Goal: Transaction & Acquisition: Purchase product/service

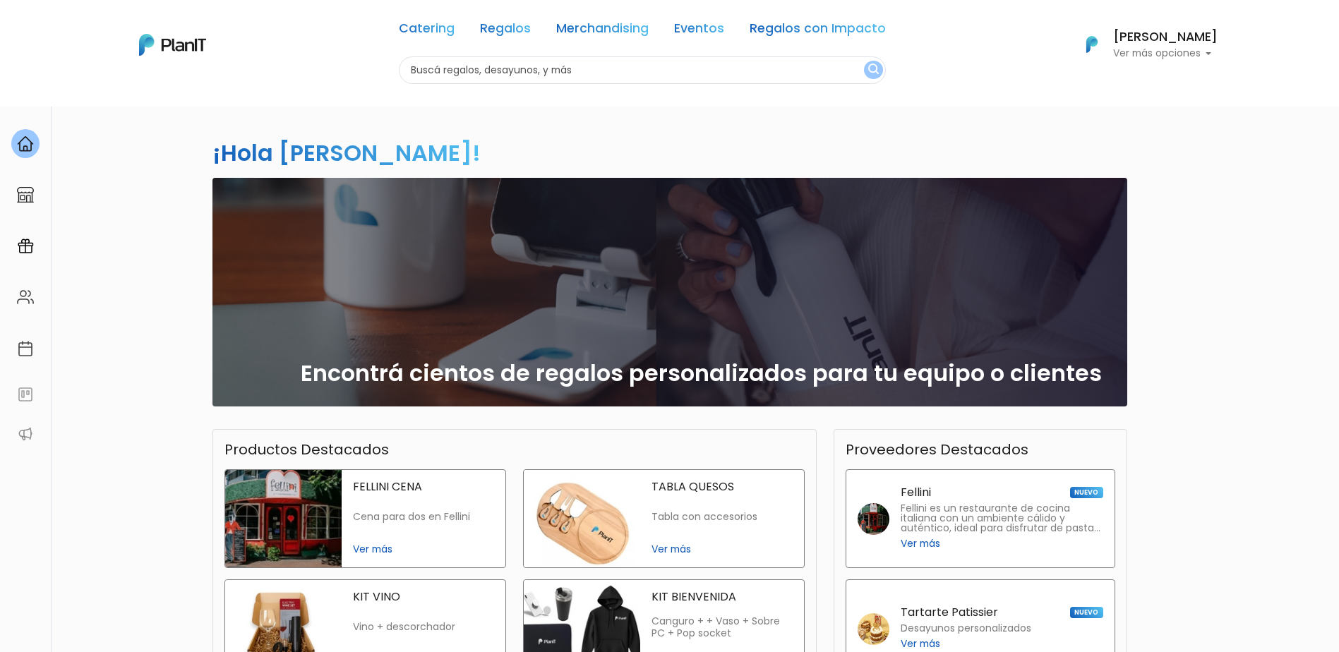
click at [508, 65] on input "text" at bounding box center [642, 70] width 487 height 28
click at [606, 73] on input "text" at bounding box center [642, 70] width 487 height 28
type input "HOME SPAY"
click at [874, 75] on img "submit" at bounding box center [873, 70] width 11 height 13
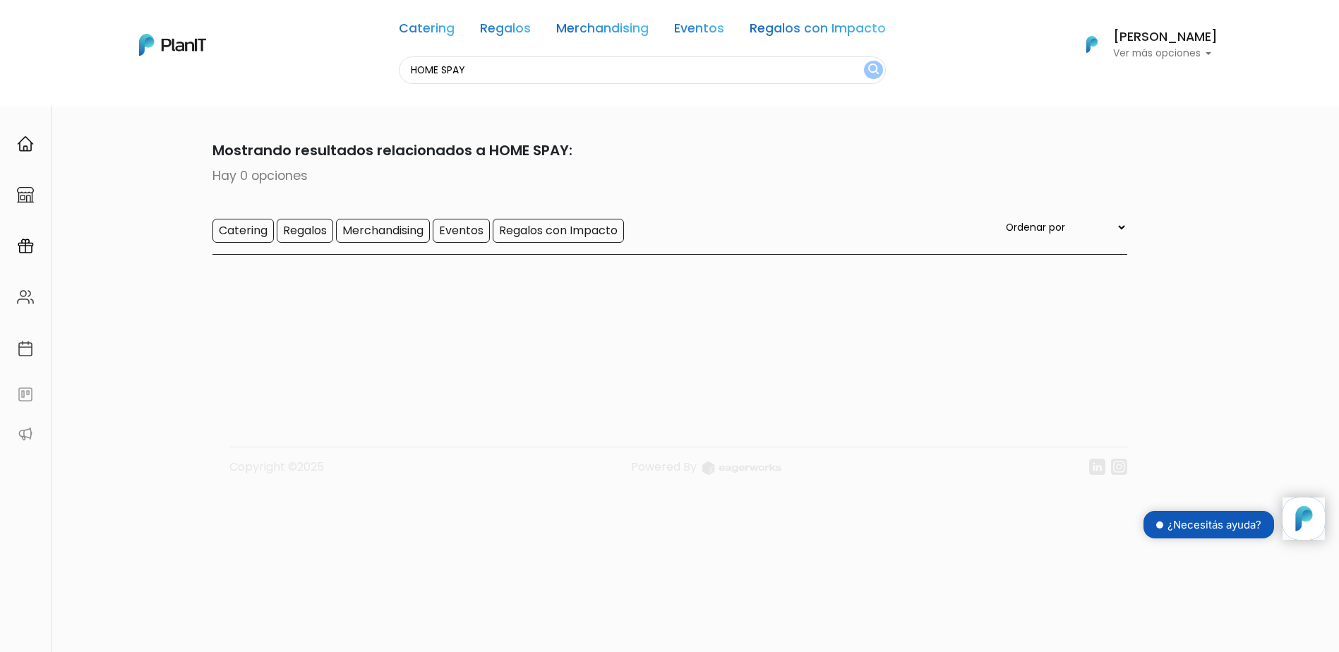
click at [872, 78] on button "submit" at bounding box center [873, 70] width 19 height 18
click at [655, 67] on input "HOME SPAY" at bounding box center [642, 70] width 487 height 28
click at [512, 33] on link "Regalos" at bounding box center [505, 31] width 51 height 17
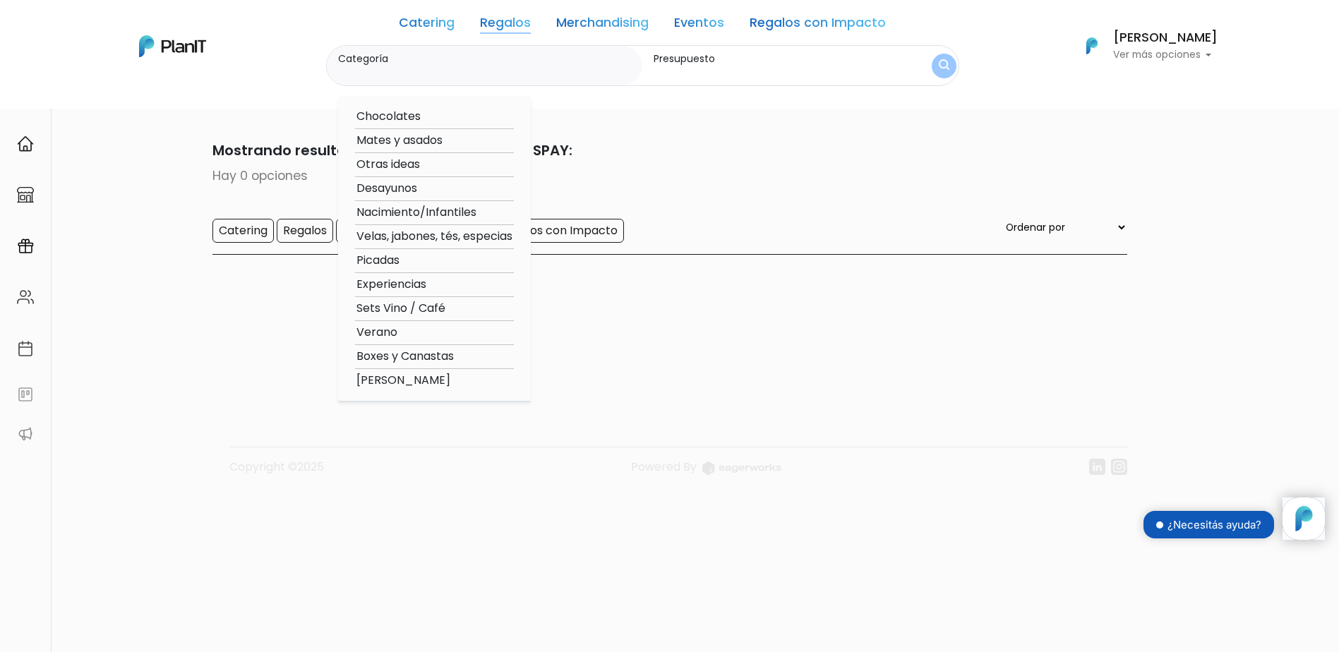
click at [299, 266] on div at bounding box center [670, 322] width 932 height 113
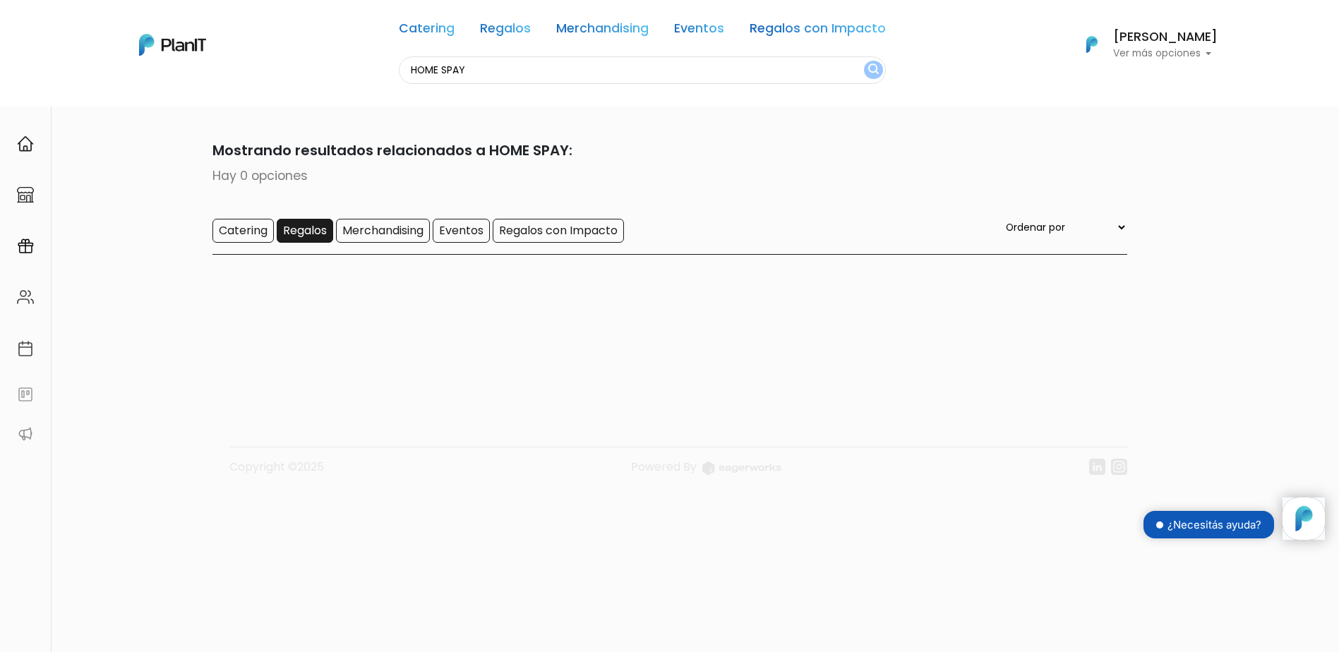
click at [294, 236] on input "Regalos" at bounding box center [305, 231] width 56 height 24
click at [443, 236] on input "Eventos" at bounding box center [461, 231] width 57 height 24
click at [452, 62] on input "HOME SPAY" at bounding box center [642, 70] width 487 height 28
click at [452, 64] on input "HOME SPAY" at bounding box center [642, 70] width 487 height 28
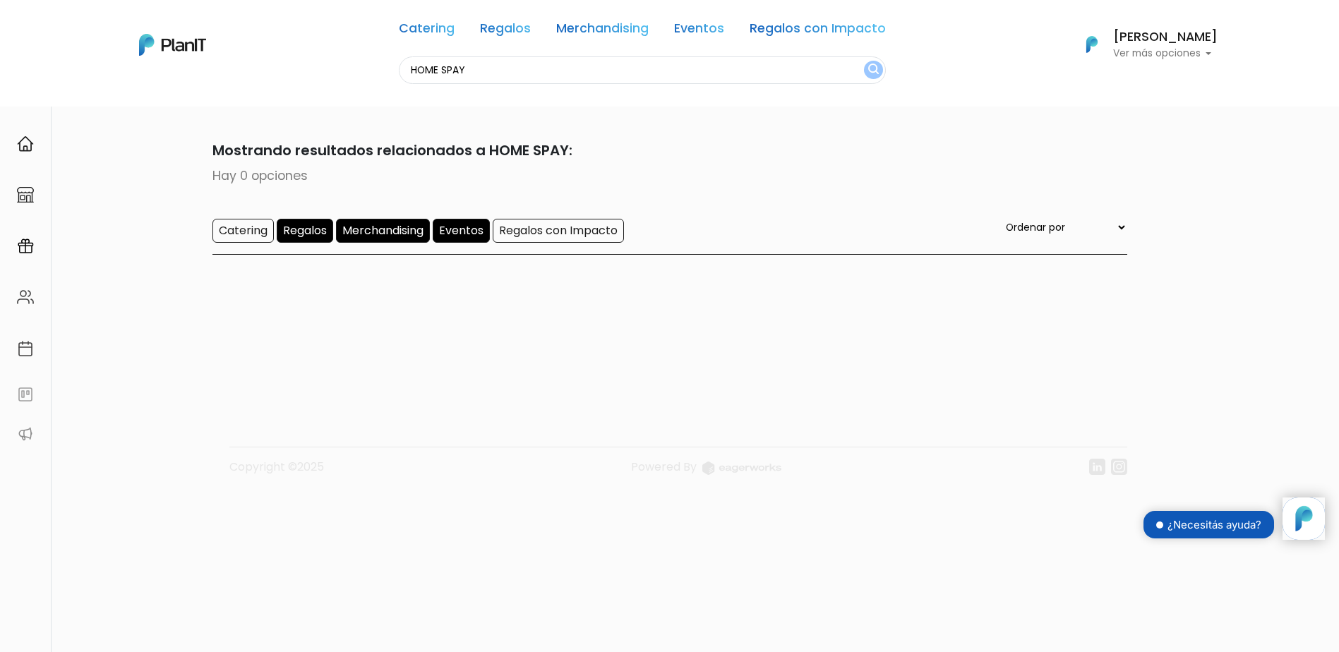
click at [452, 64] on input "HOME SPAY" at bounding box center [642, 70] width 487 height 28
type input "HOME"
click at [428, 65] on input "HOME" at bounding box center [642, 70] width 487 height 28
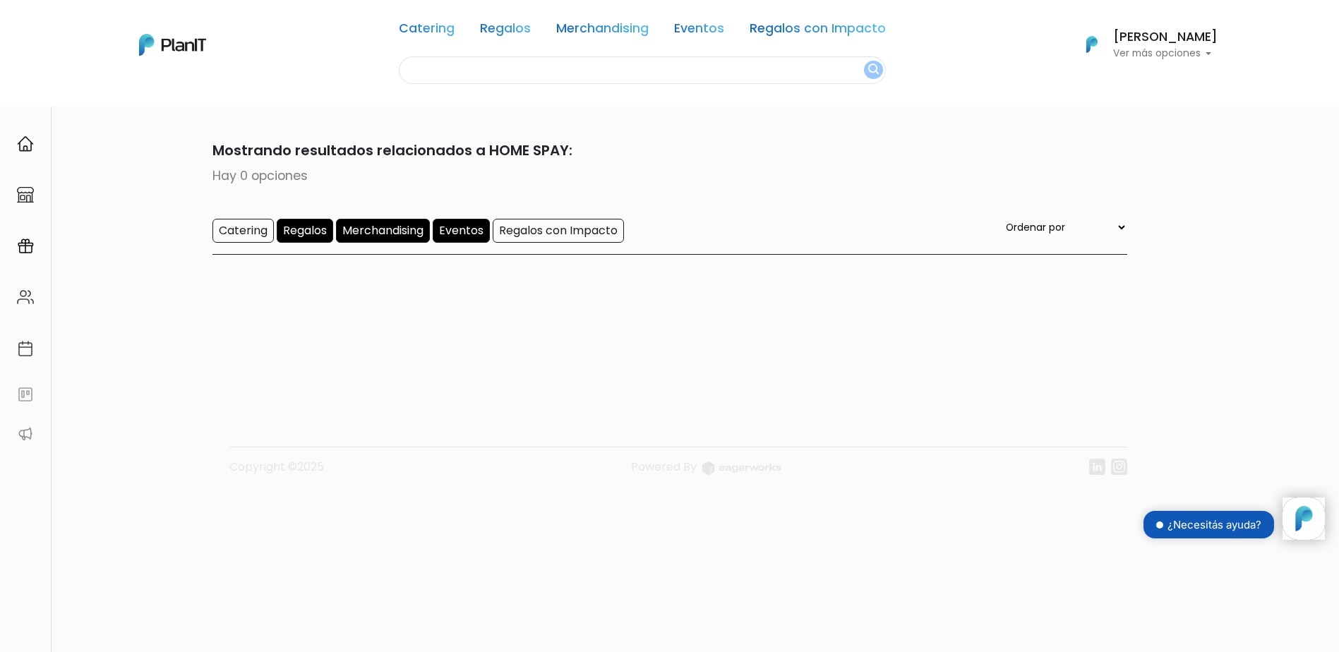
click at [177, 45] on img at bounding box center [172, 45] width 67 height 22
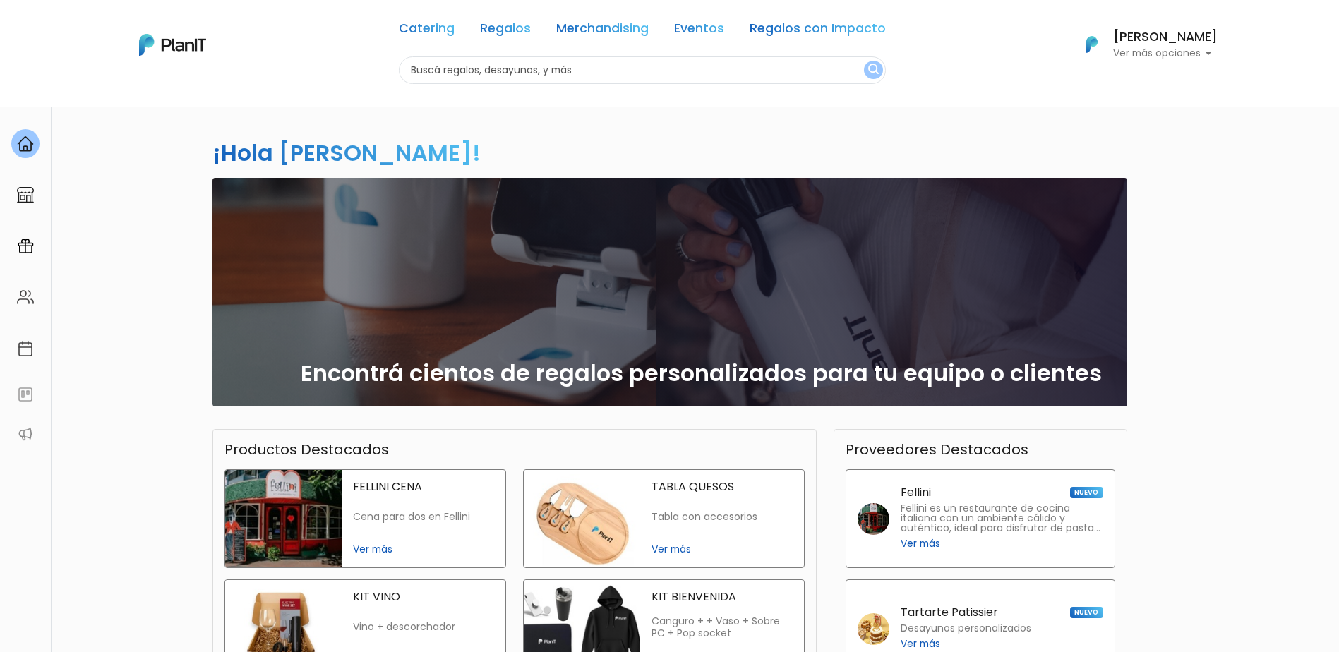
click at [1187, 53] on p "Ver más opciones" at bounding box center [1165, 54] width 104 height 10
click at [514, 32] on link "Regalos" at bounding box center [505, 31] width 51 height 17
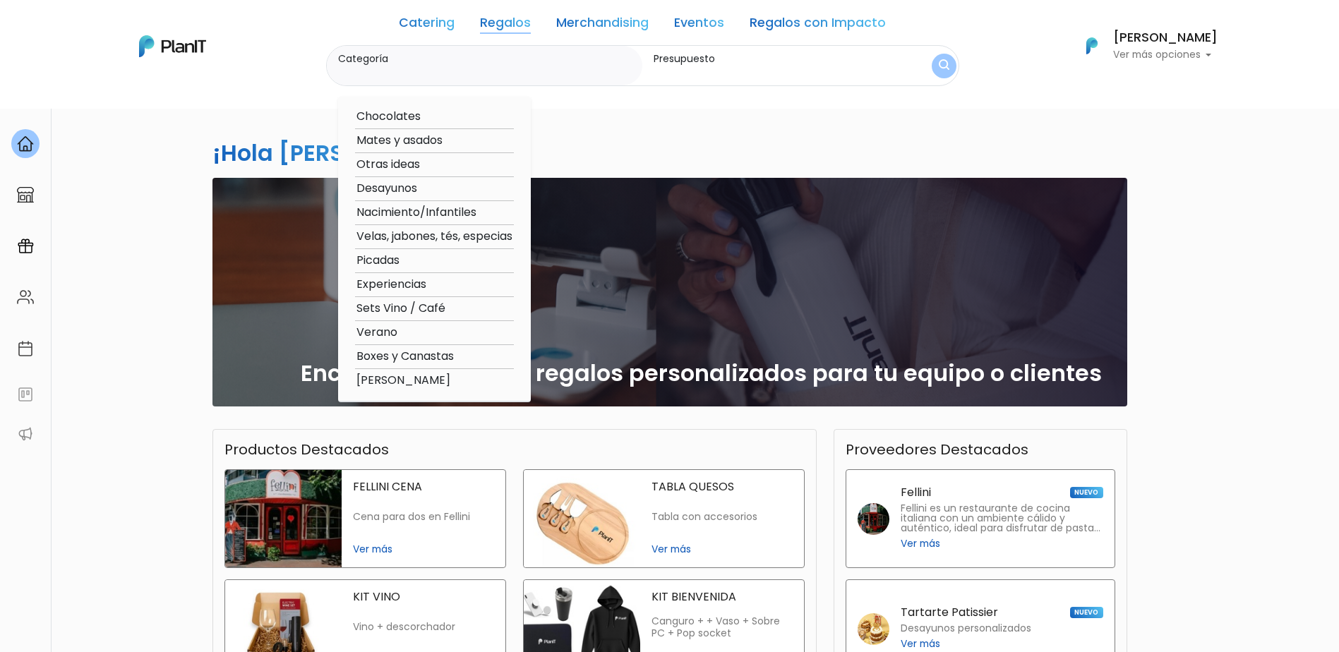
click at [387, 236] on option "Velas, jabones, tés, especias" at bounding box center [434, 237] width 159 height 18
type input "Velas, jabones, tés, especias"
type input "$0 - $1000"
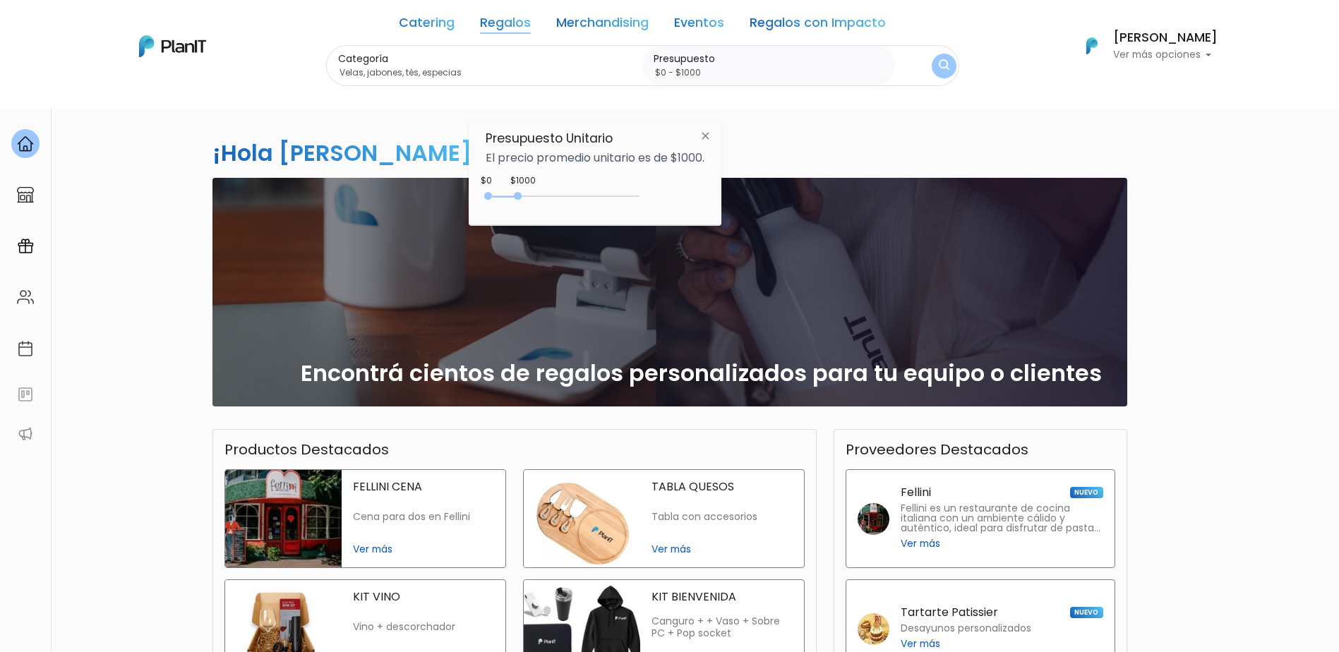
click at [705, 129] on img at bounding box center [706, 135] width 26 height 25
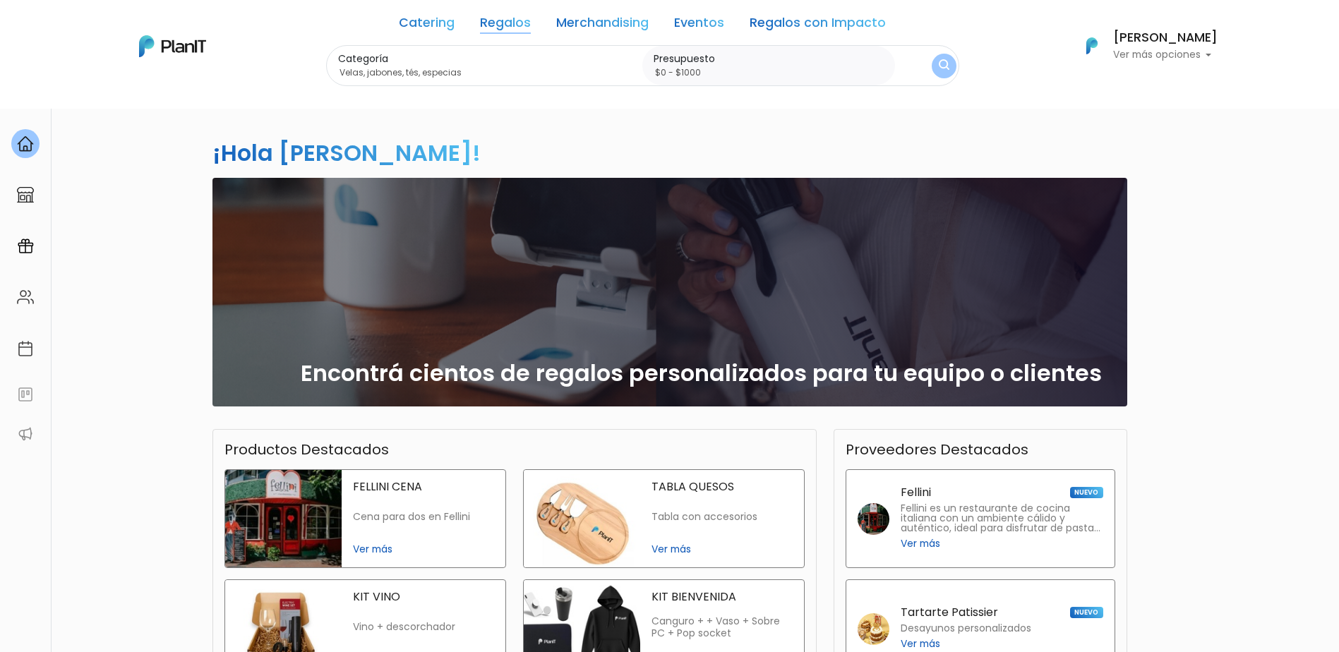
click at [951, 64] on button "submit" at bounding box center [944, 66] width 25 height 25
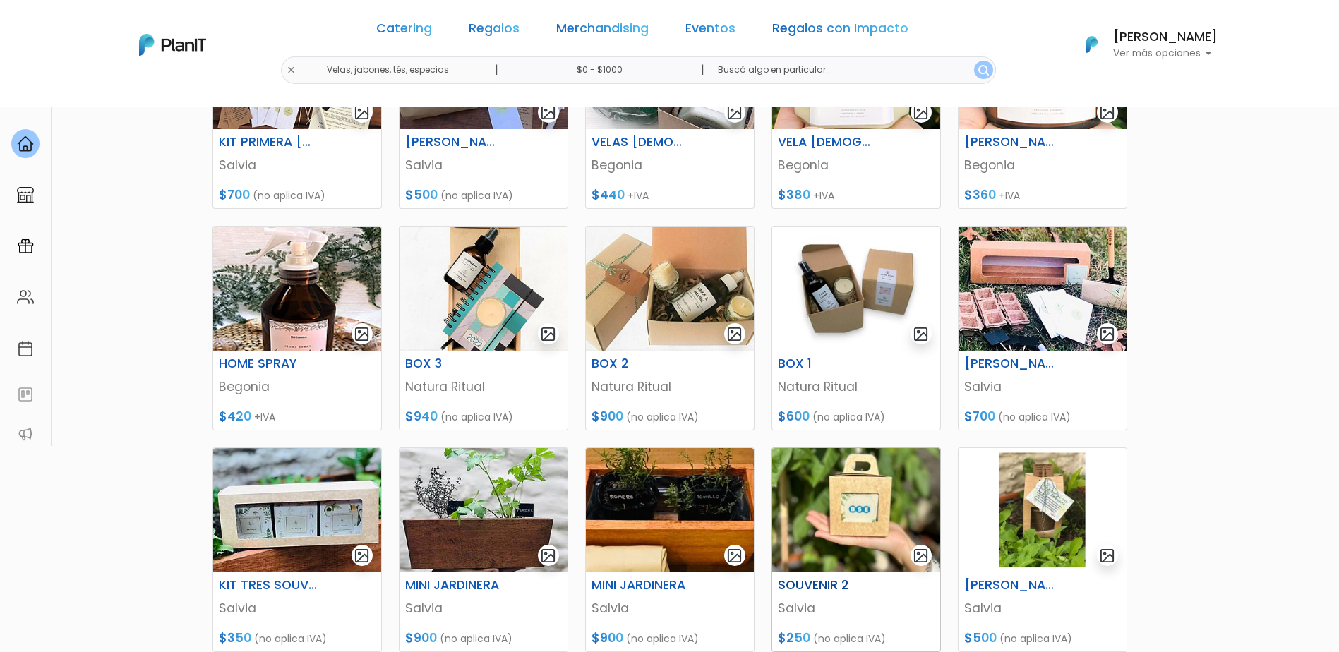
scroll to position [494, 0]
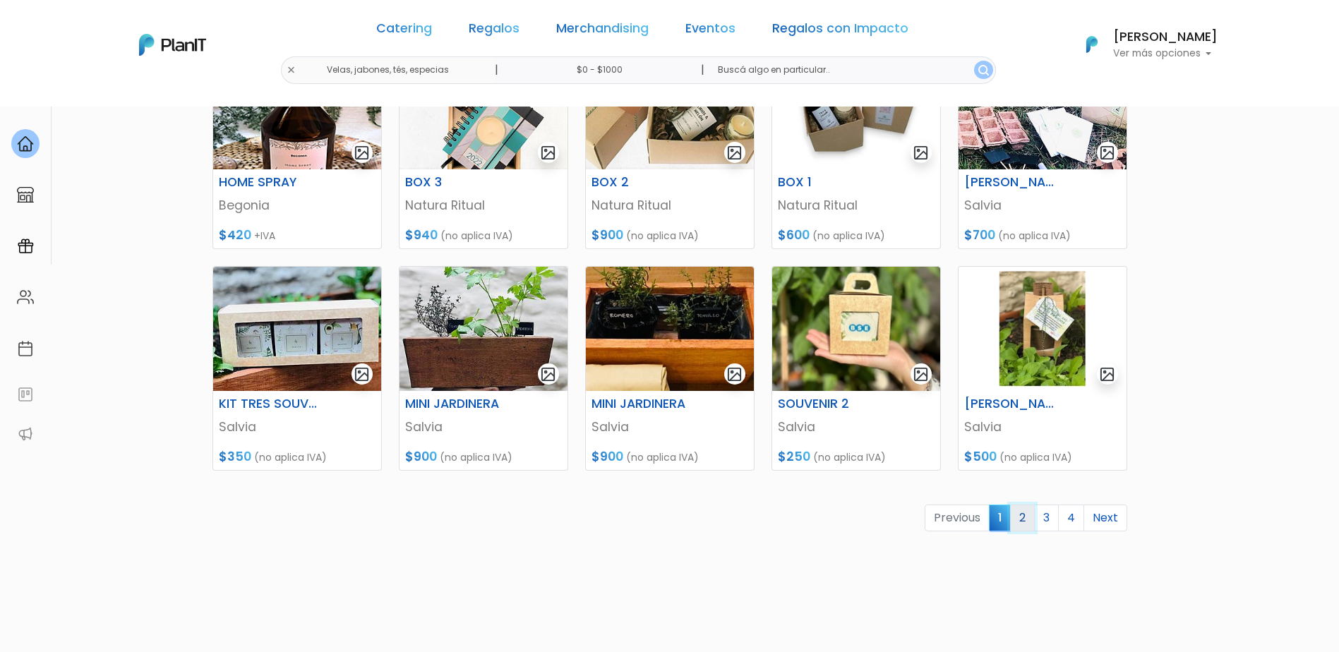
click at [1023, 513] on link "2" at bounding box center [1022, 518] width 25 height 27
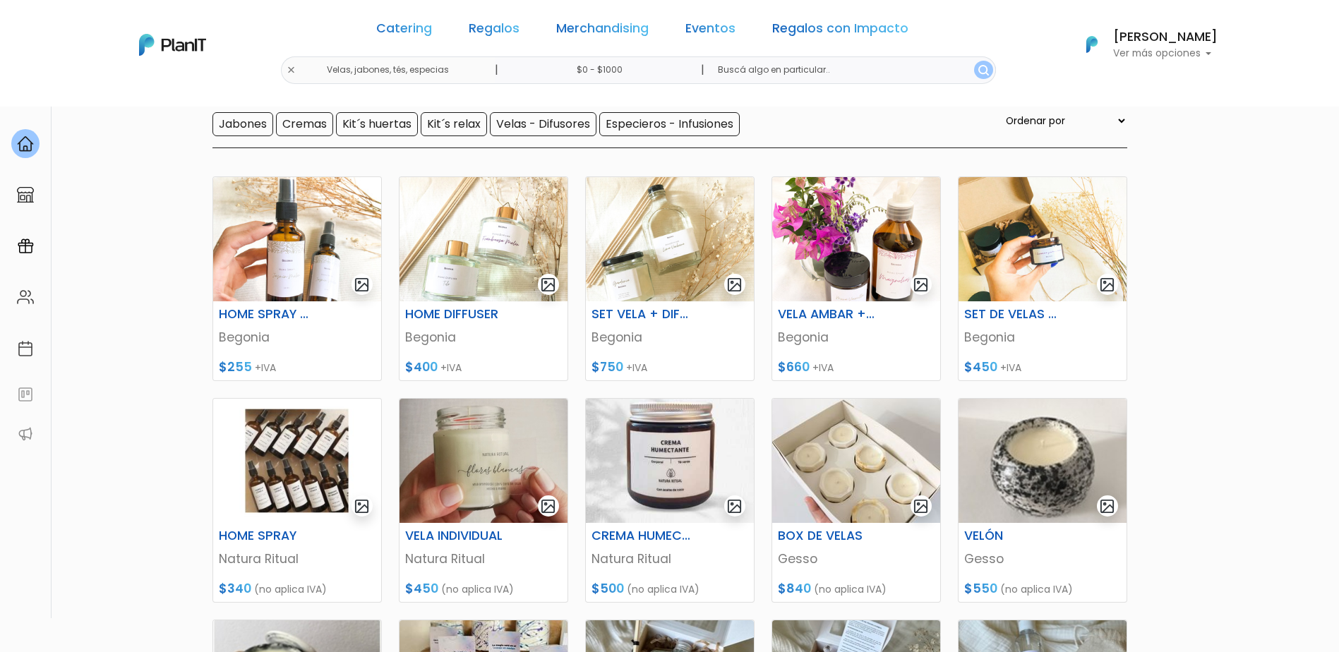
scroll to position [141, 0]
click at [267, 324] on div "HOME SPRAY MINI" at bounding box center [297, 316] width 174 height 20
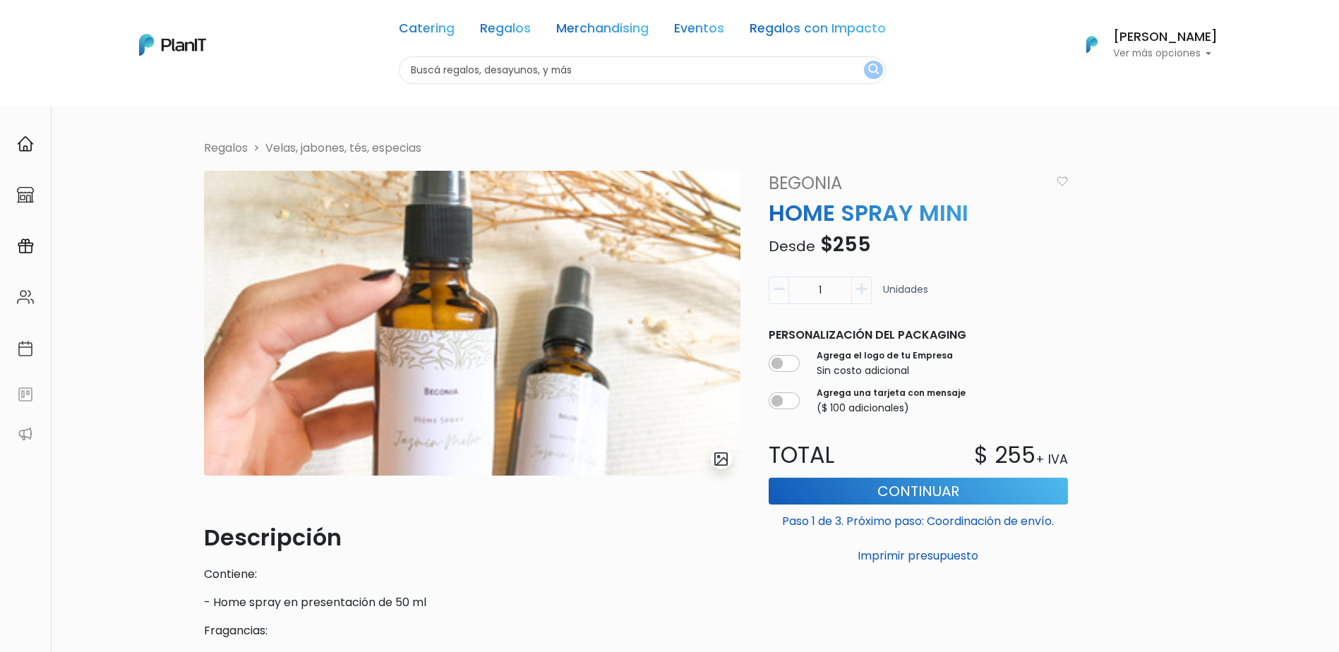
scroll to position [212, 0]
